Goal: Task Accomplishment & Management: Manage account settings

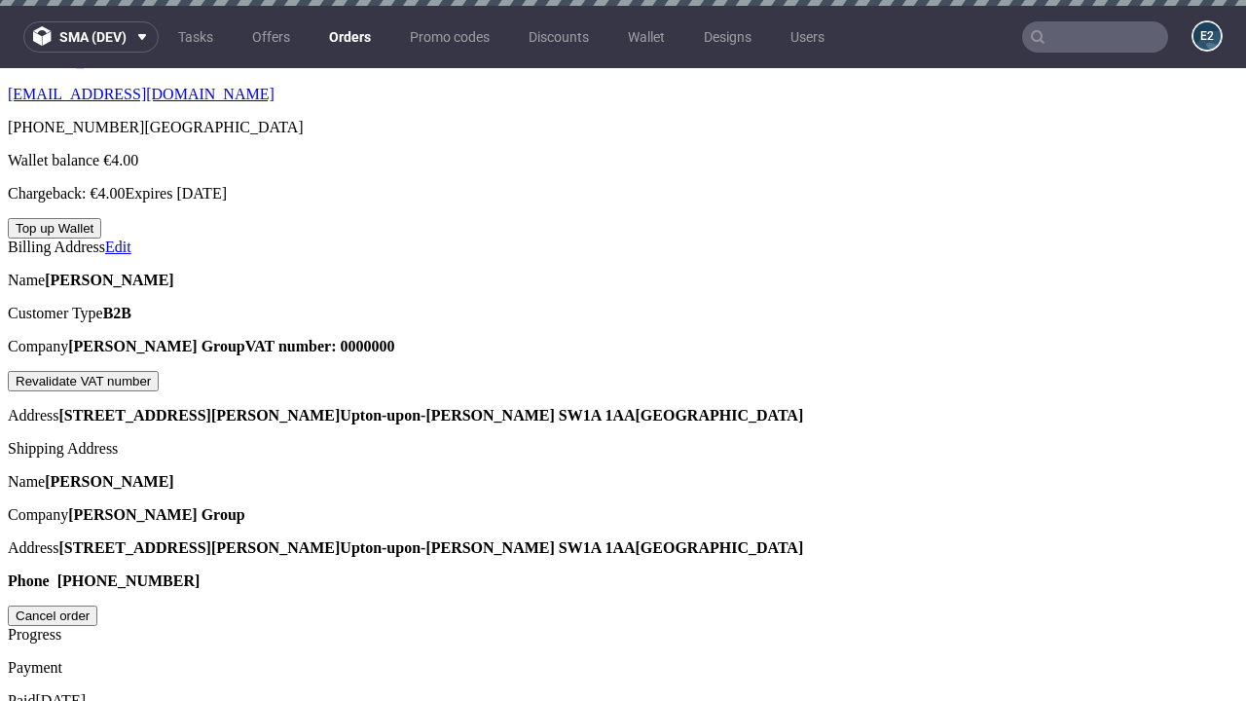
scroll to position [494, 0]
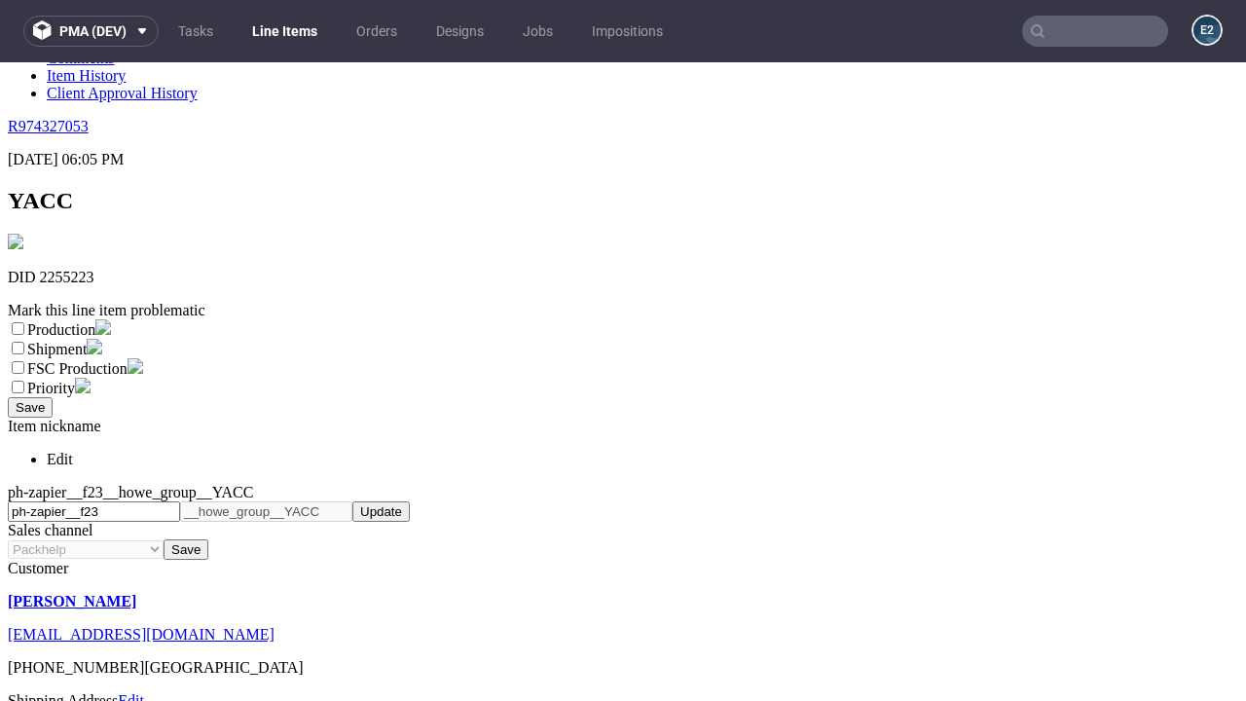
scroll to position [343, 0]
select select "dtp_ca_needed"
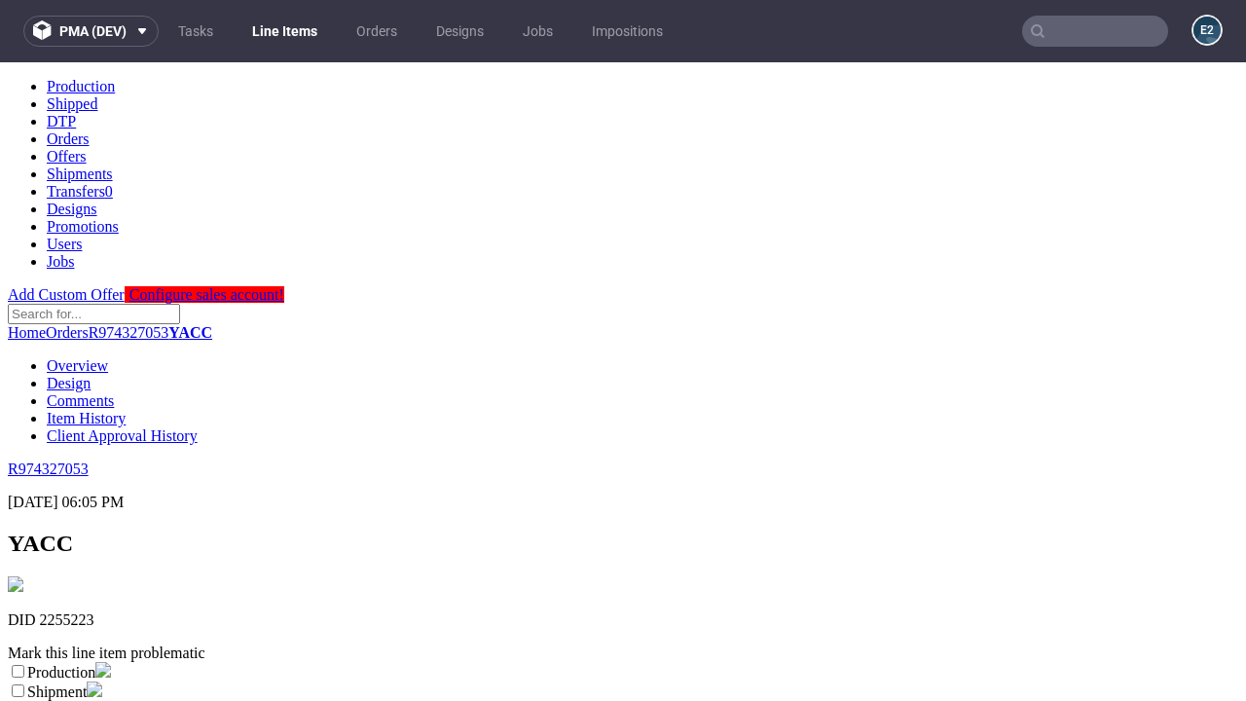
scroll to position [0, 0]
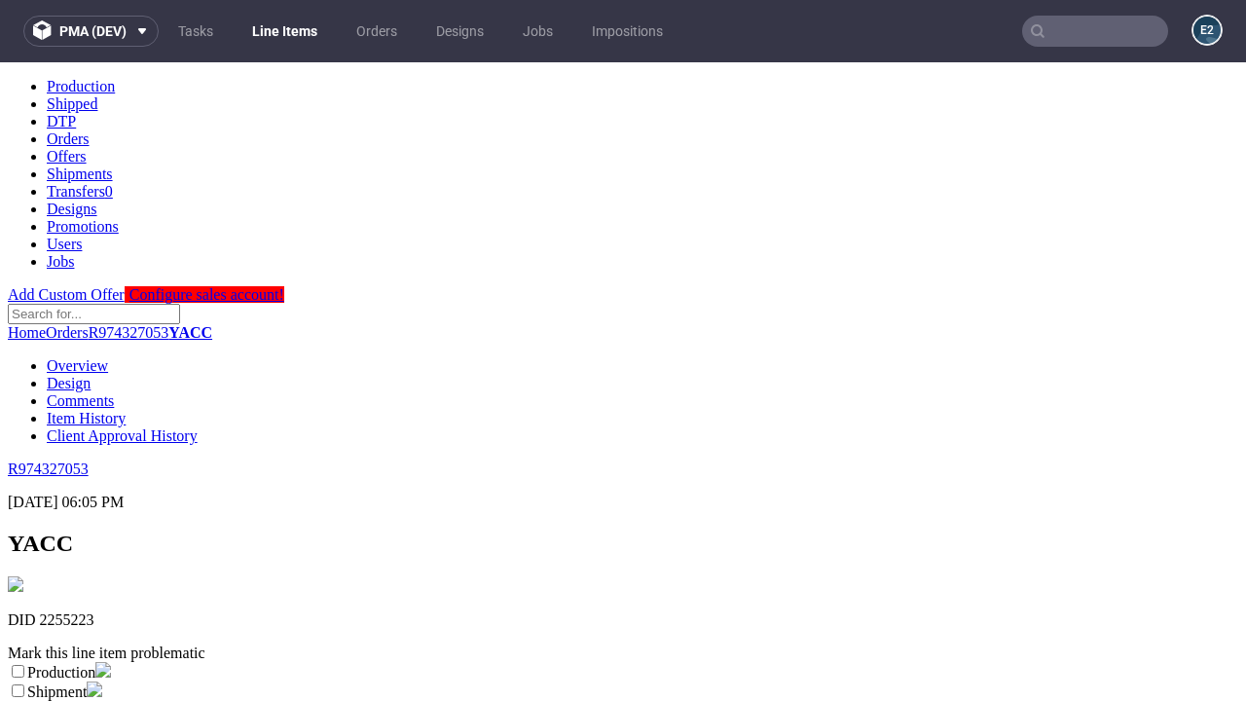
checkbox input "true"
